Goal: Information Seeking & Learning: Learn about a topic

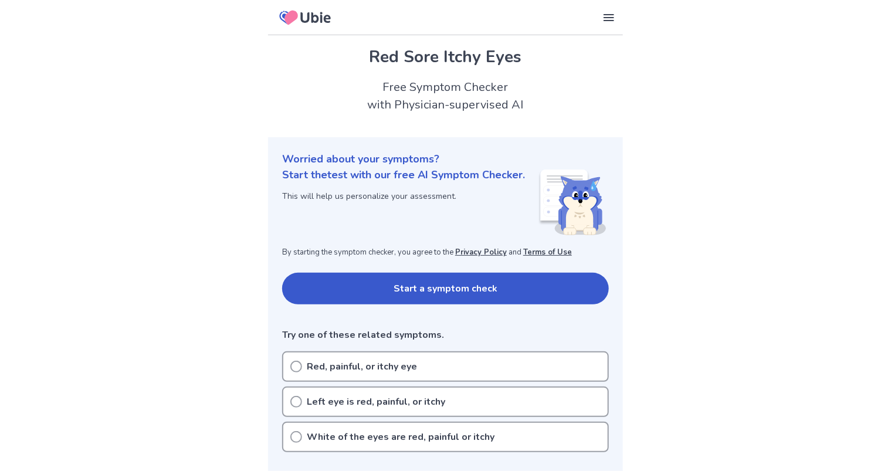
click at [534, 295] on button "Start a symptom check" at bounding box center [445, 289] width 327 height 32
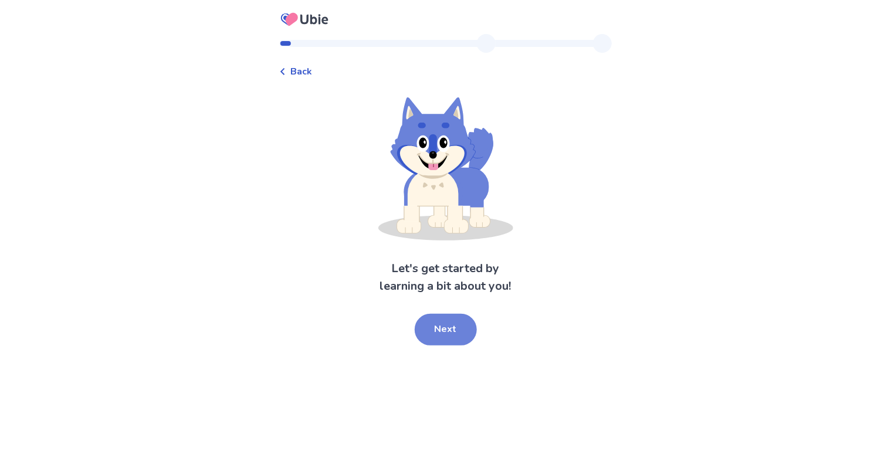
click at [456, 327] on button "Next" at bounding box center [446, 330] width 62 height 32
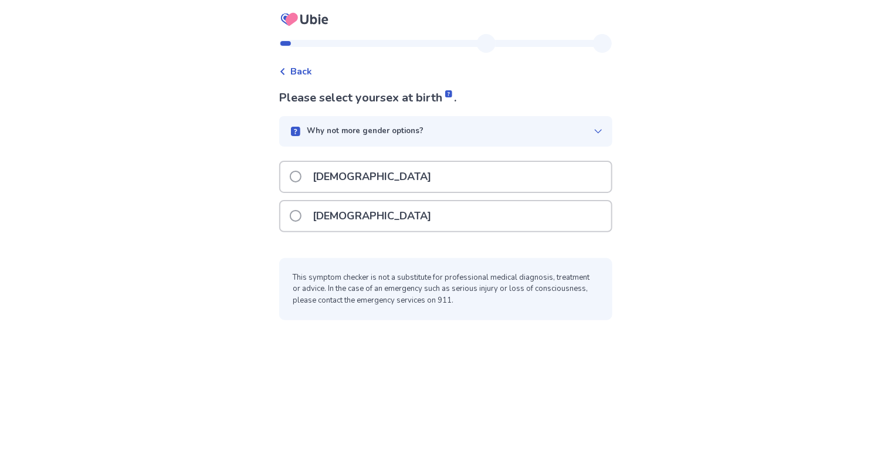
click at [302, 215] on span at bounding box center [296, 216] width 12 height 12
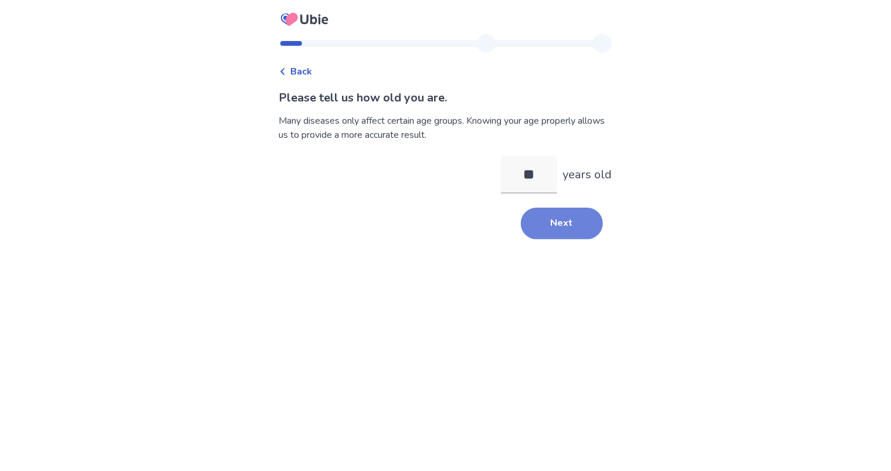
type input "**"
click at [540, 227] on button "Next" at bounding box center [562, 224] width 82 height 32
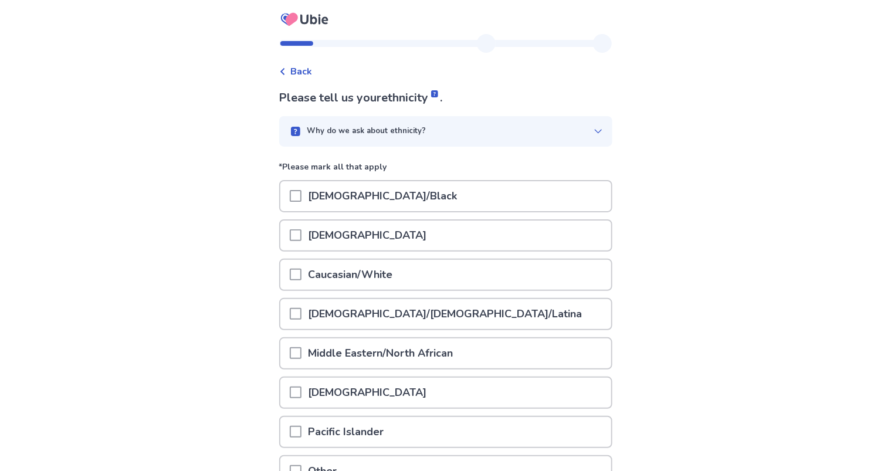
click at [302, 275] on span at bounding box center [296, 275] width 12 height 12
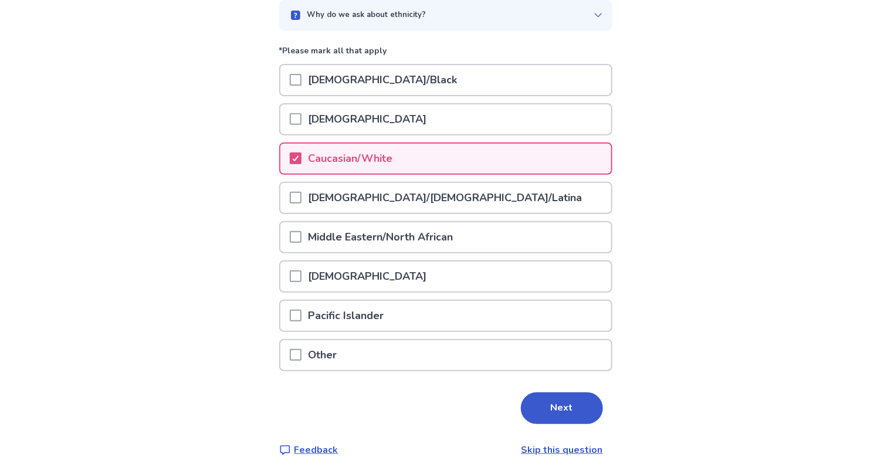
scroll to position [117, 0]
click at [557, 402] on button "Next" at bounding box center [562, 407] width 82 height 32
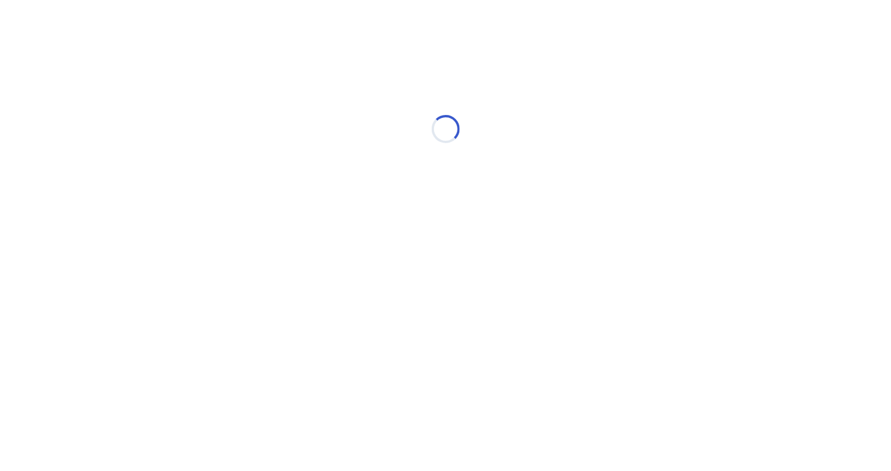
scroll to position [0, 0]
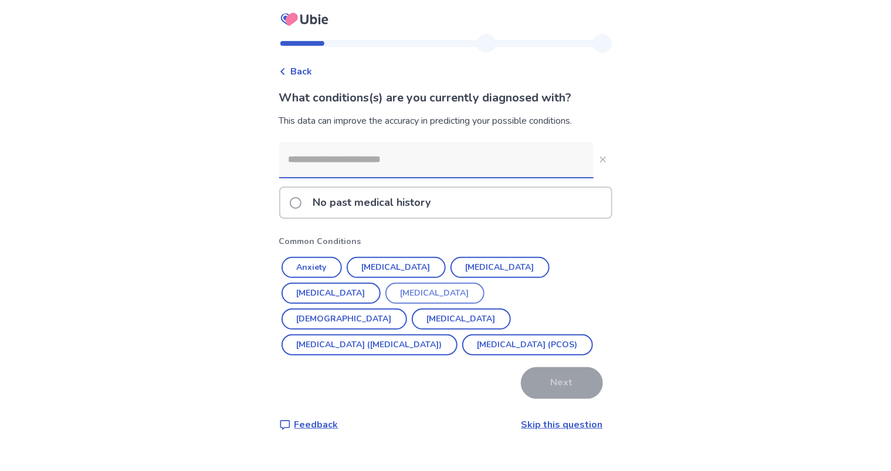
click at [385, 295] on button "[MEDICAL_DATA]" at bounding box center [434, 293] width 99 height 21
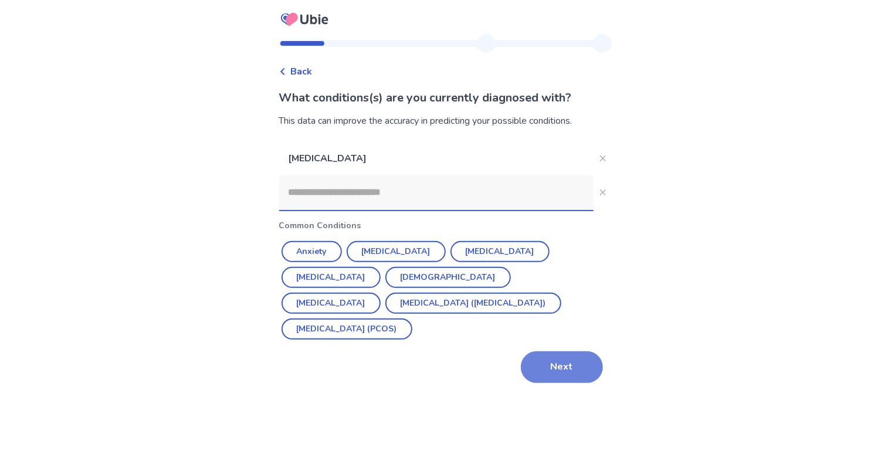
click at [538, 351] on button "Next" at bounding box center [562, 367] width 82 height 32
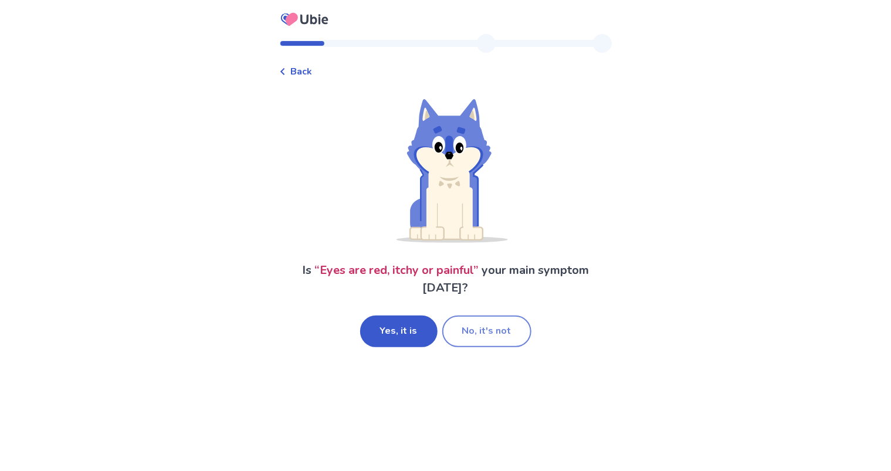
click at [498, 334] on button "No, it's not" at bounding box center [486, 332] width 89 height 32
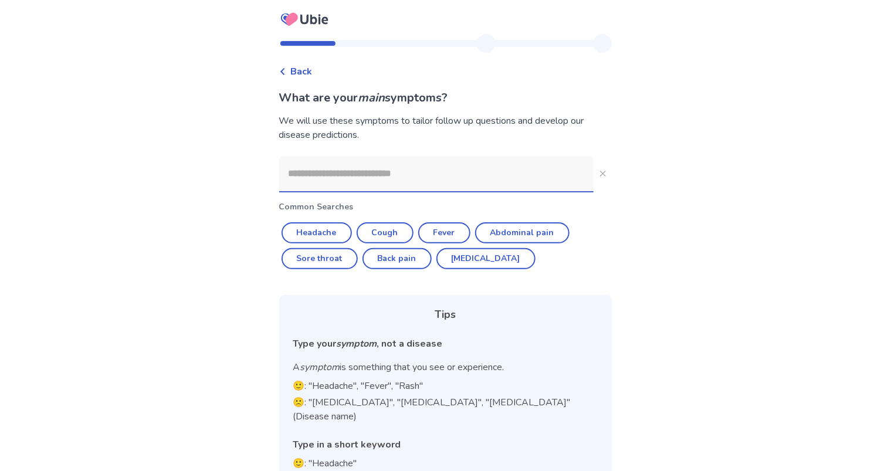
click at [469, 170] on input at bounding box center [436, 173] width 314 height 35
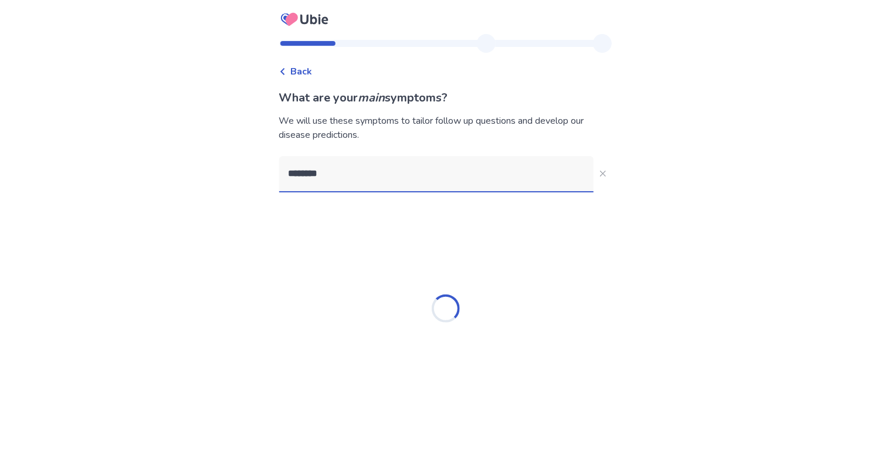
type input "*********"
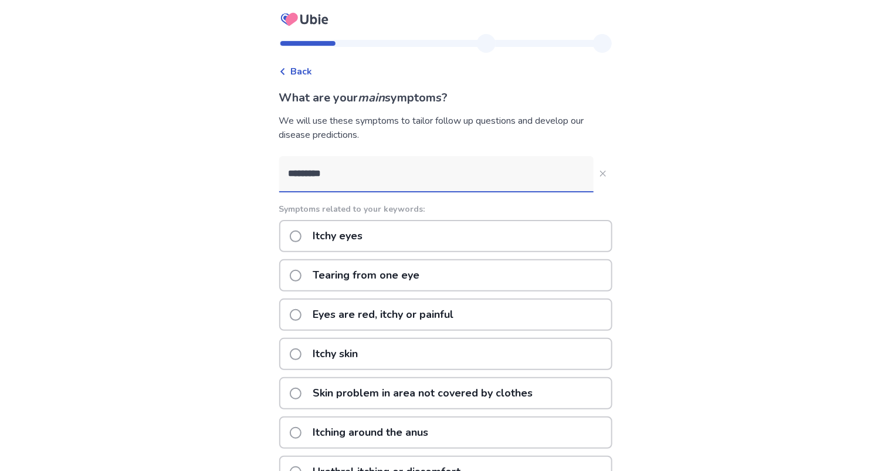
click at [302, 234] on span at bounding box center [296, 237] width 12 height 12
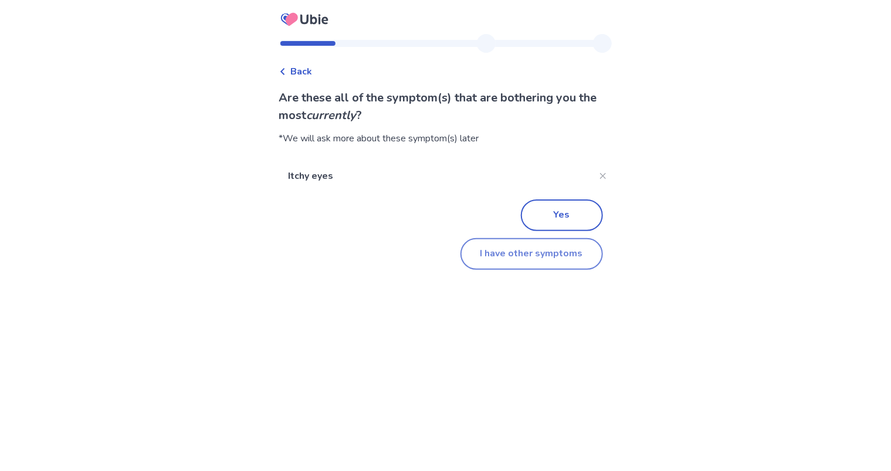
click at [550, 258] on button "I have other symptoms" at bounding box center [532, 254] width 143 height 32
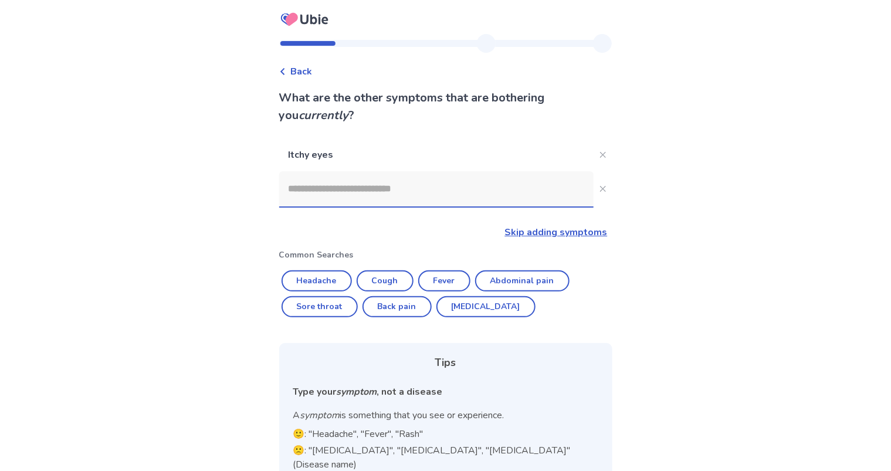
click at [506, 194] on input at bounding box center [436, 188] width 314 height 35
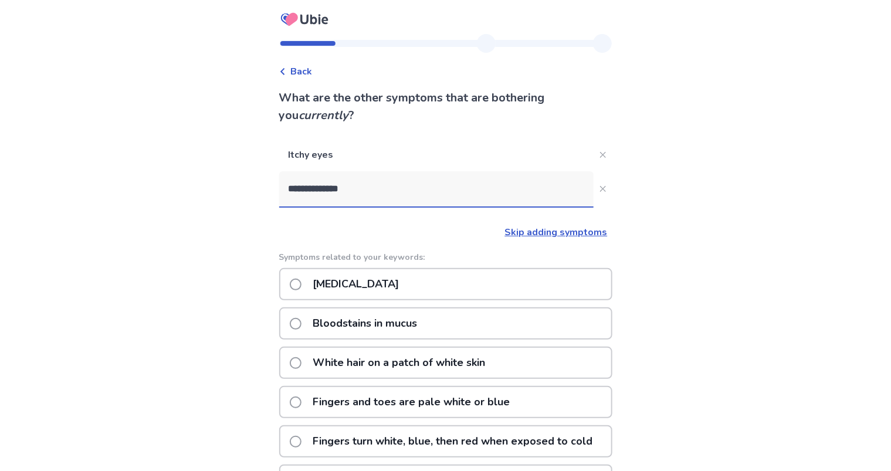
type input "**********"
click at [540, 238] on p "Skip adding symptoms" at bounding box center [443, 232] width 329 height 14
click at [542, 233] on link "Skip adding symptoms" at bounding box center [556, 232] width 103 height 13
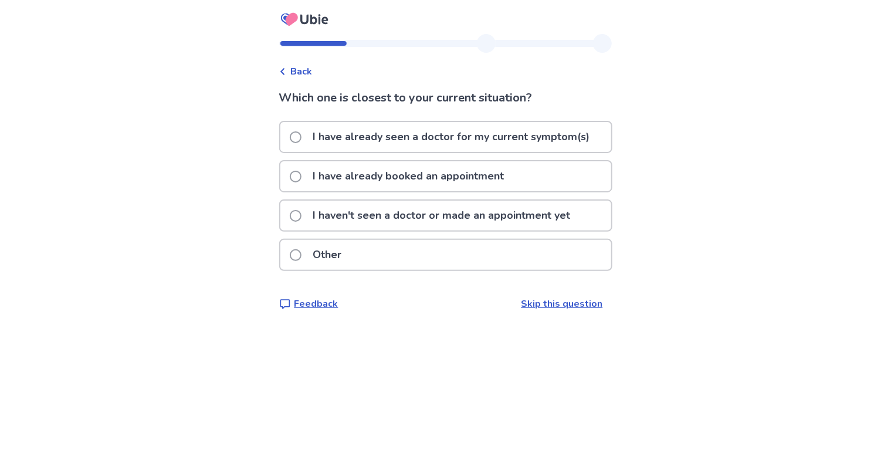
click at [302, 176] on span at bounding box center [296, 177] width 12 height 12
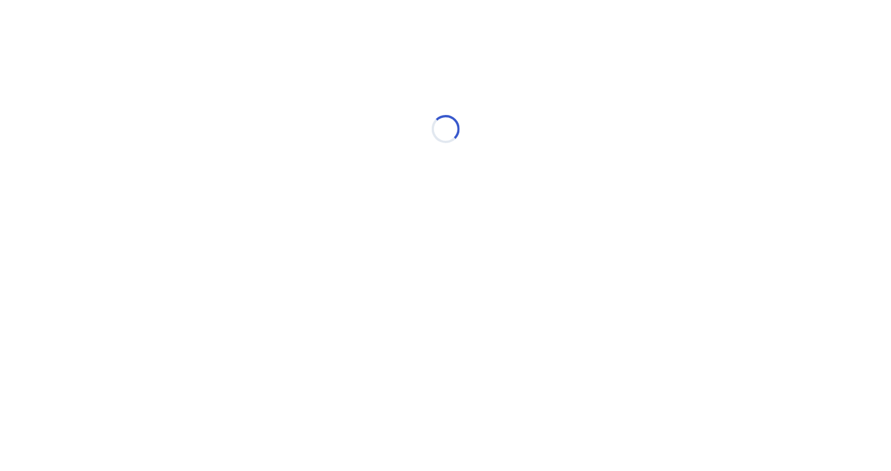
select select "*"
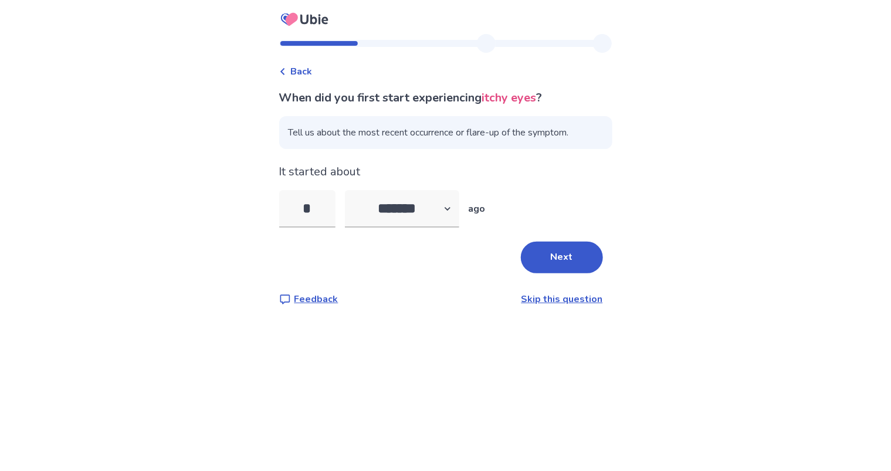
type input "**"
click at [536, 270] on button "Next" at bounding box center [562, 258] width 82 height 32
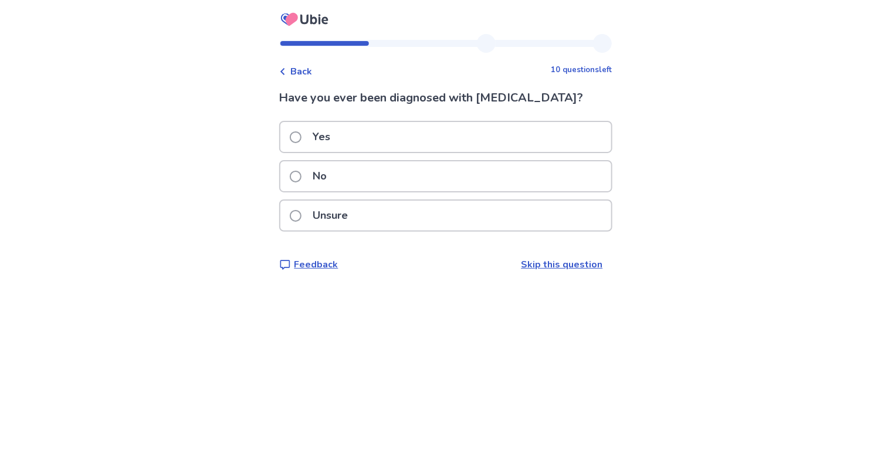
click at [300, 216] on span at bounding box center [296, 216] width 12 height 12
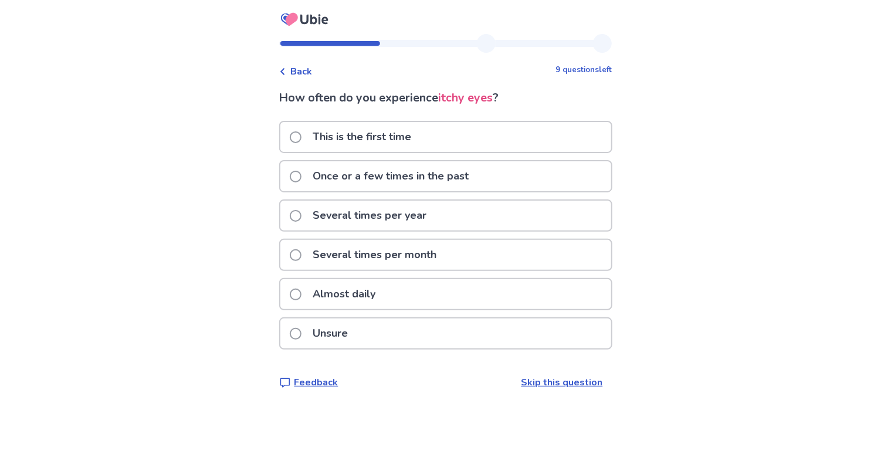
click at [301, 176] on span at bounding box center [296, 177] width 12 height 12
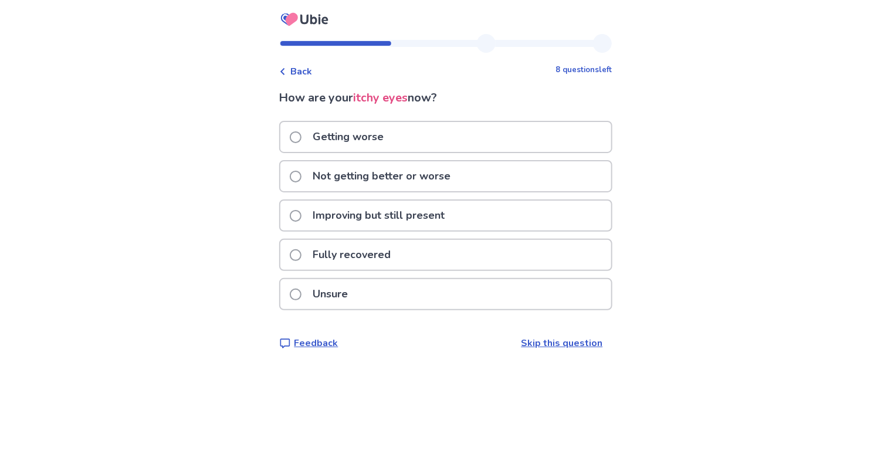
click at [301, 176] on span at bounding box center [296, 177] width 12 height 12
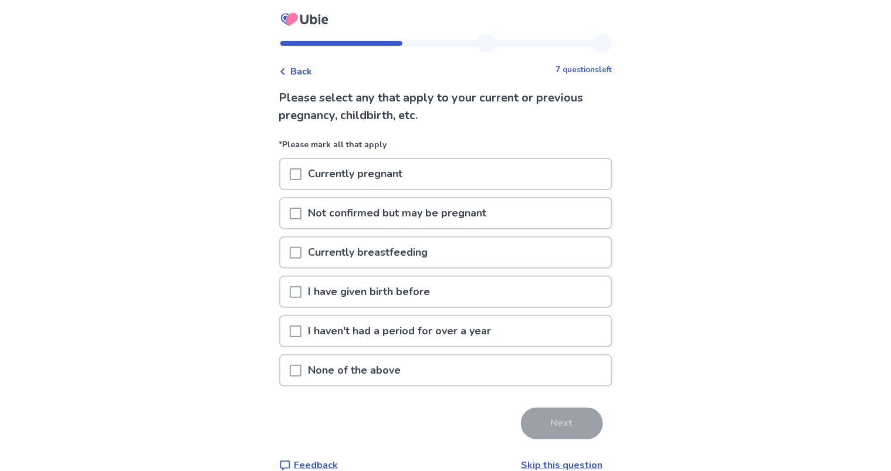
click at [302, 289] on span at bounding box center [296, 292] width 12 height 12
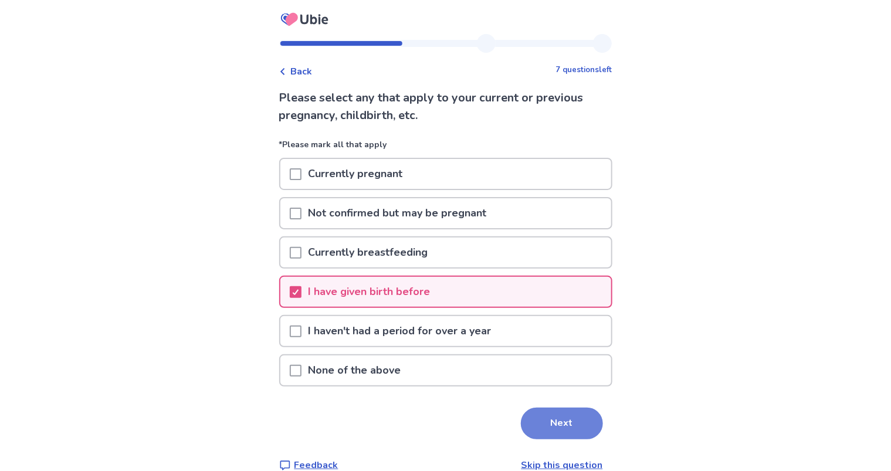
click at [554, 413] on button "Next" at bounding box center [562, 424] width 82 height 32
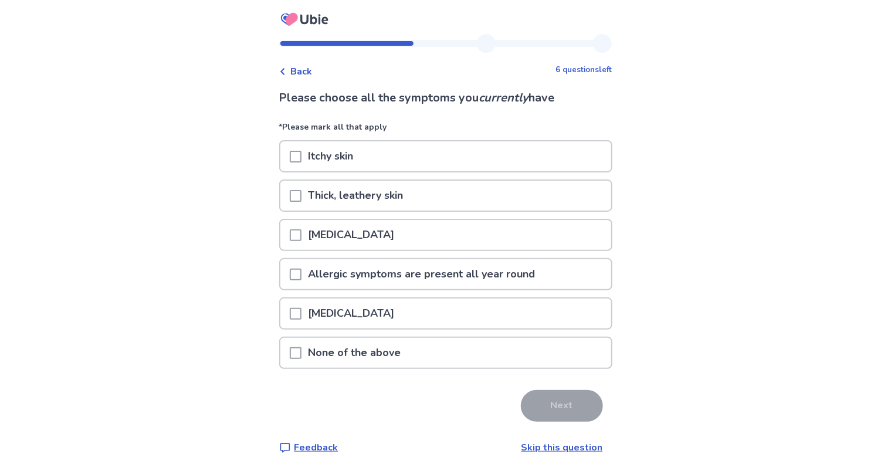
click at [301, 354] on span at bounding box center [296, 353] width 12 height 12
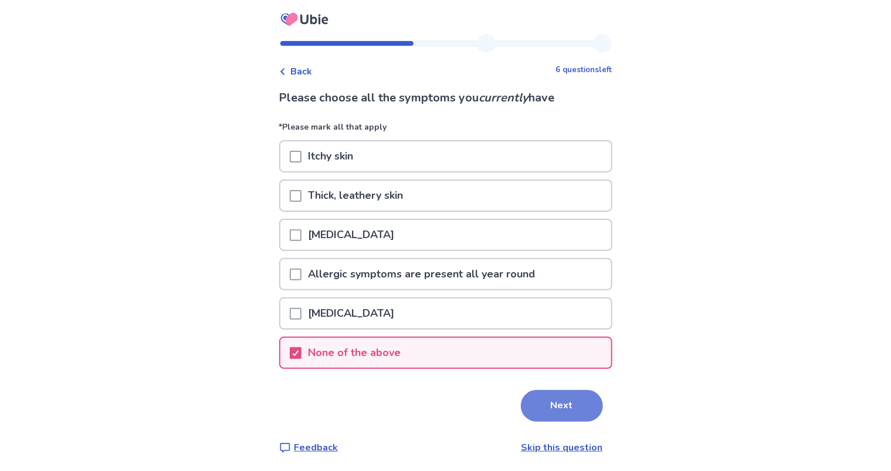
click at [547, 412] on button "Next" at bounding box center [562, 406] width 82 height 32
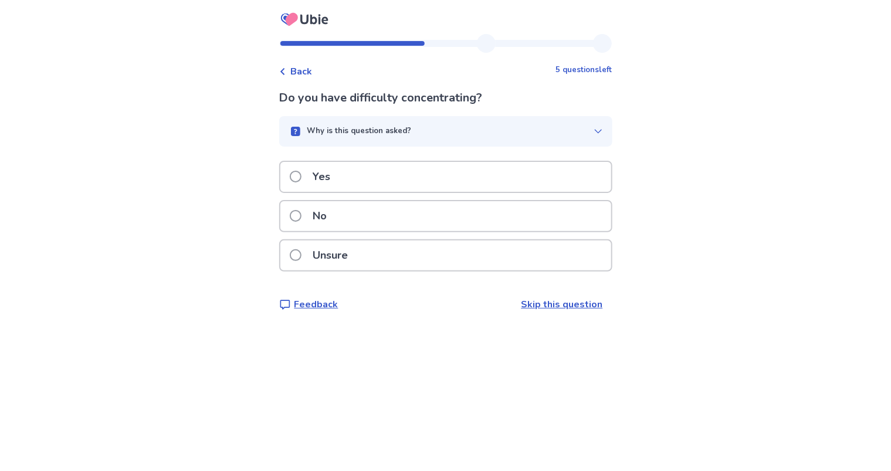
click at [302, 219] on span at bounding box center [296, 216] width 12 height 12
click at [302, 182] on label "Yes" at bounding box center [314, 177] width 48 height 30
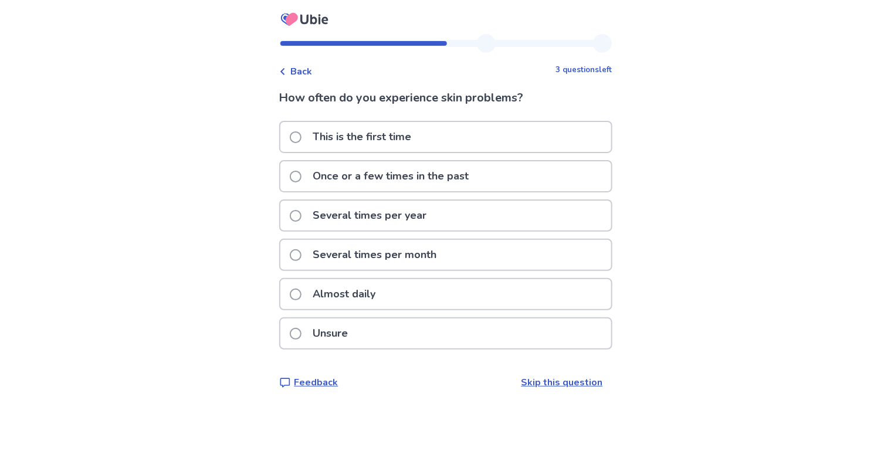
click at [302, 171] on span at bounding box center [296, 177] width 12 height 12
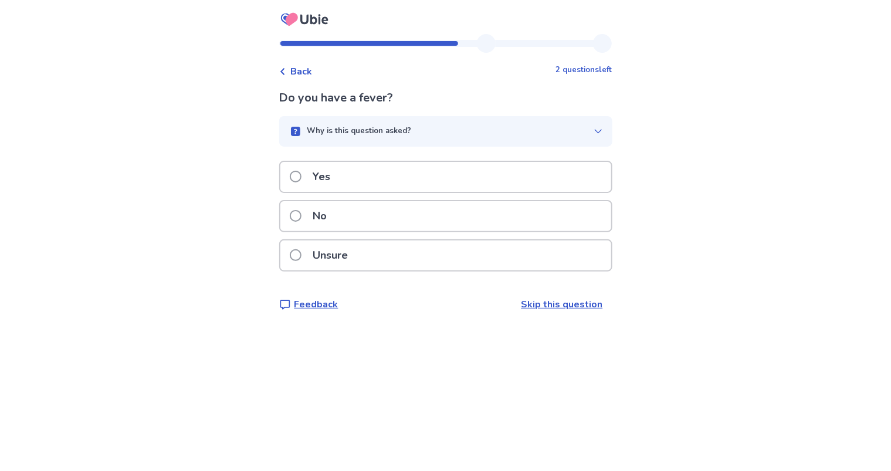
click at [302, 215] on span at bounding box center [296, 216] width 12 height 12
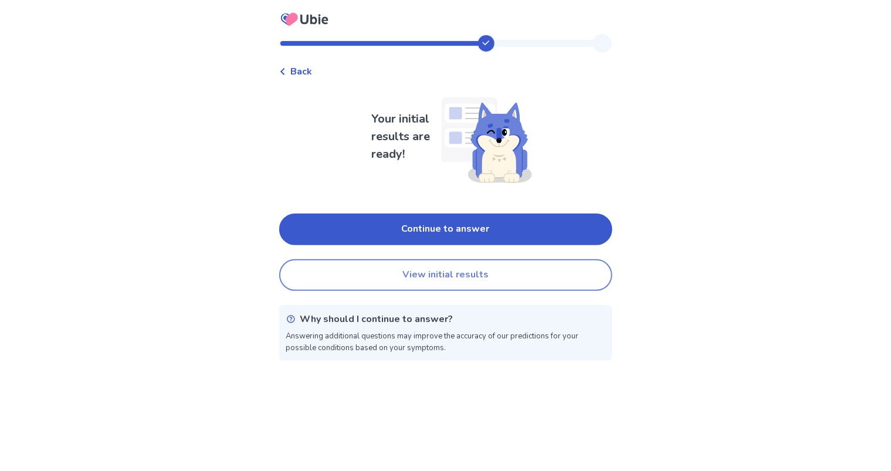
click at [306, 274] on button "View initial results" at bounding box center [445, 275] width 333 height 32
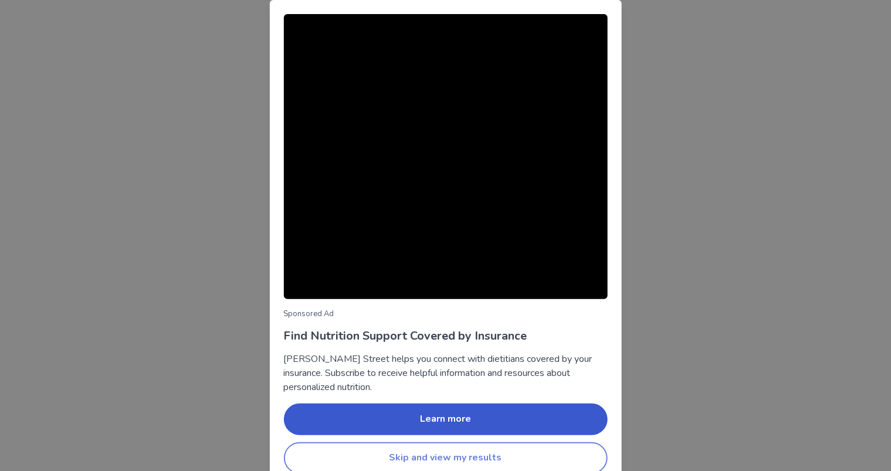
click at [413, 457] on button "Skip and view my results" at bounding box center [446, 458] width 324 height 32
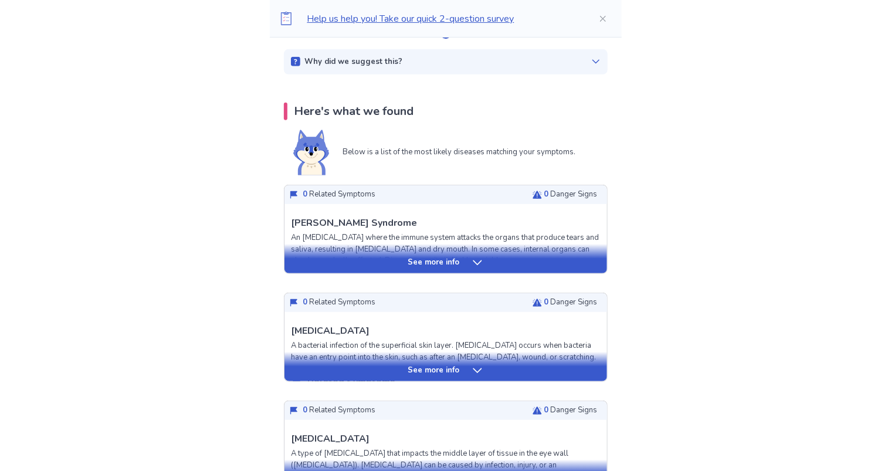
scroll to position [211, 0]
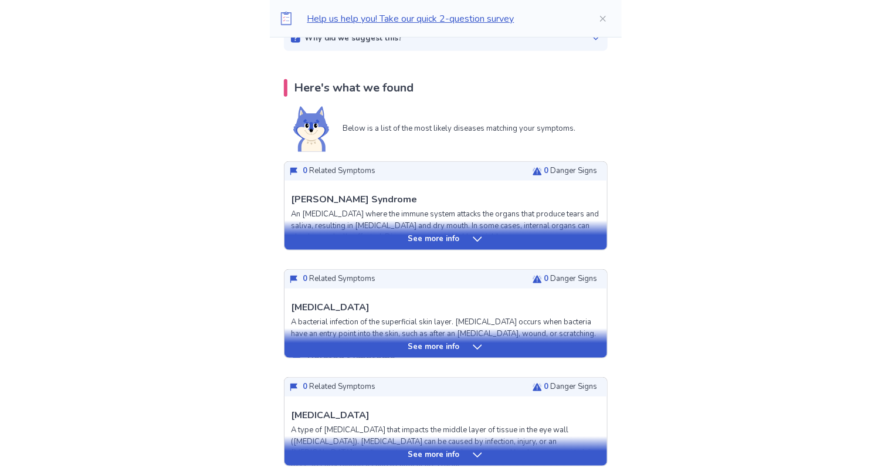
click at [521, 234] on div "See more info" at bounding box center [446, 240] width 323 height 12
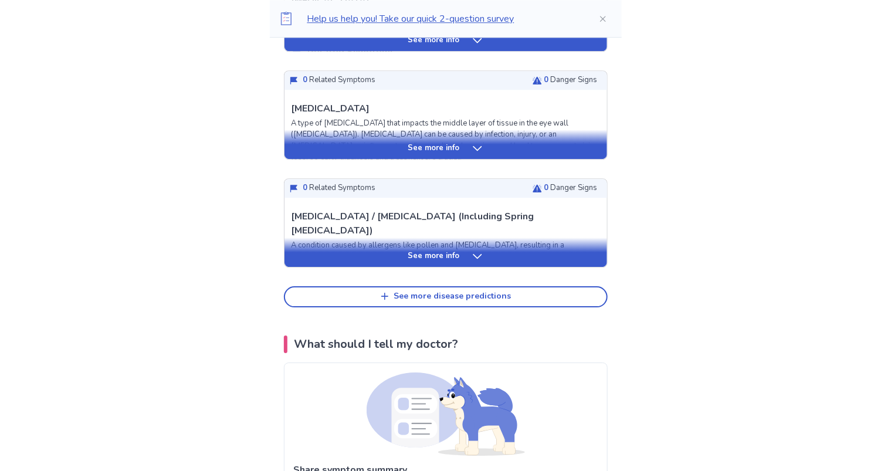
scroll to position [1369, 0]
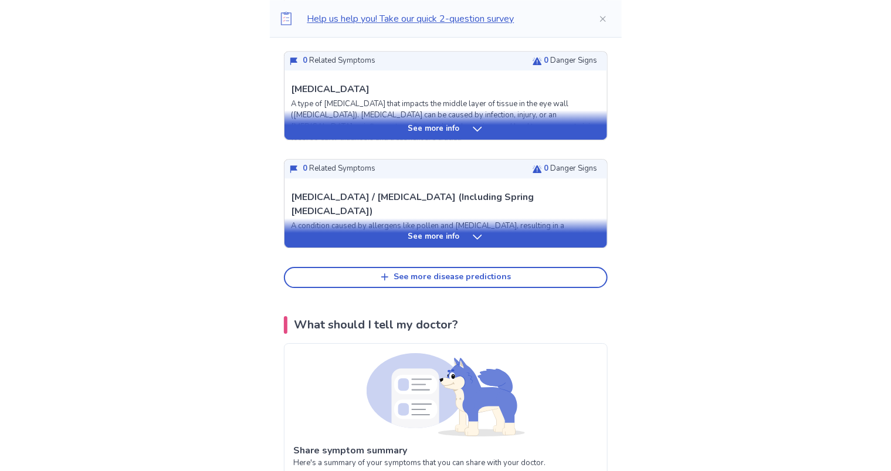
click at [473, 238] on icon at bounding box center [478, 237] width 12 height 12
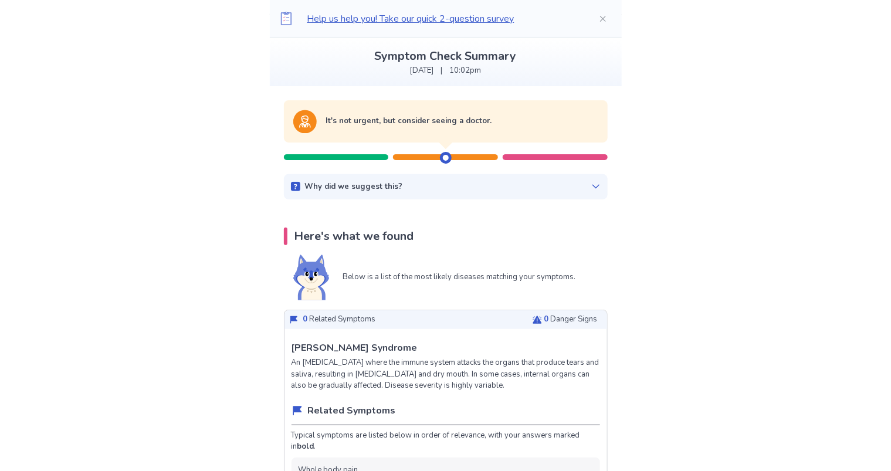
scroll to position [0, 0]
